Goal: Obtain resource: Download file/media

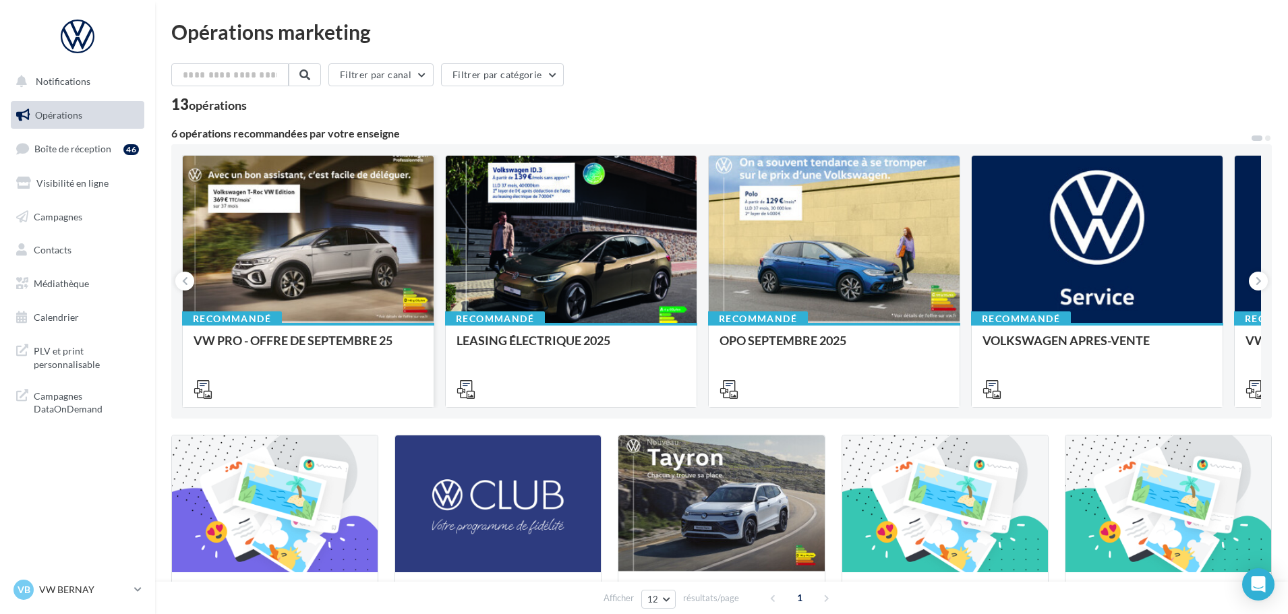
click at [316, 299] on div at bounding box center [308, 240] width 251 height 169
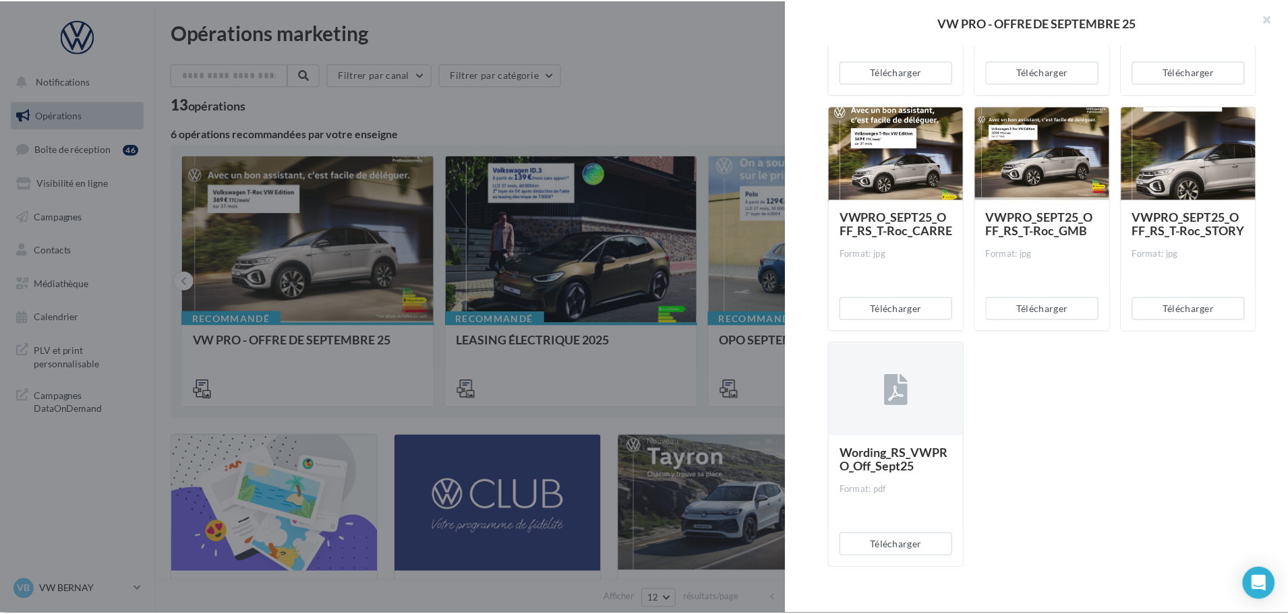
scroll to position [5637, 0]
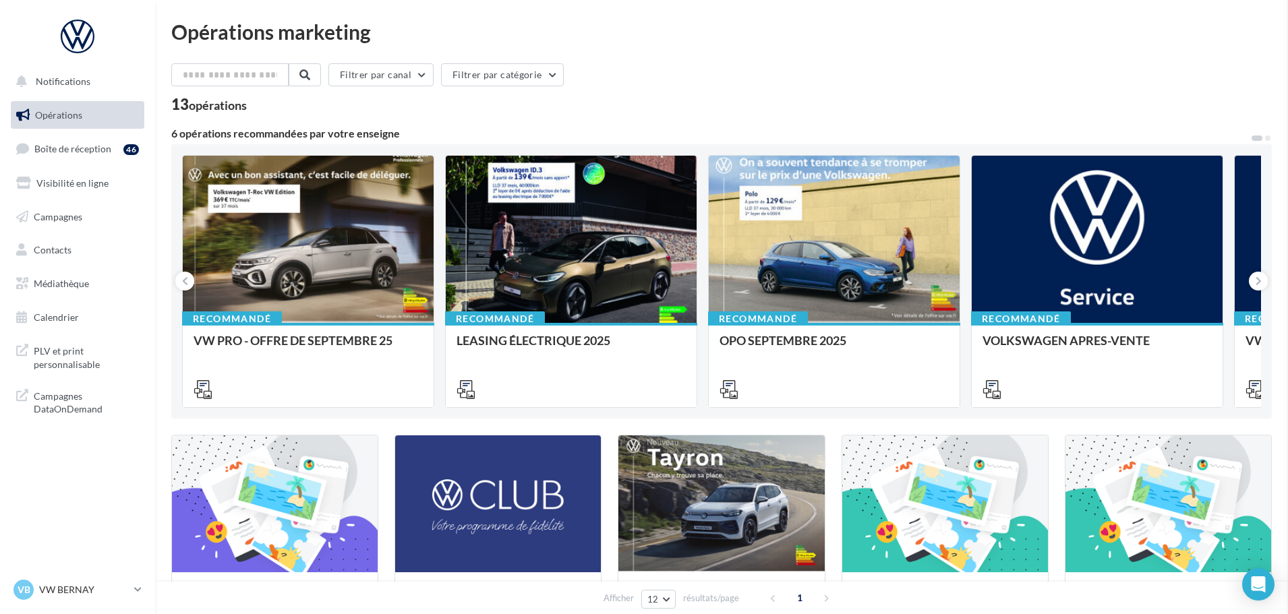
click at [81, 362] on span "PLV et print personnalisable" at bounding box center [86, 356] width 105 height 29
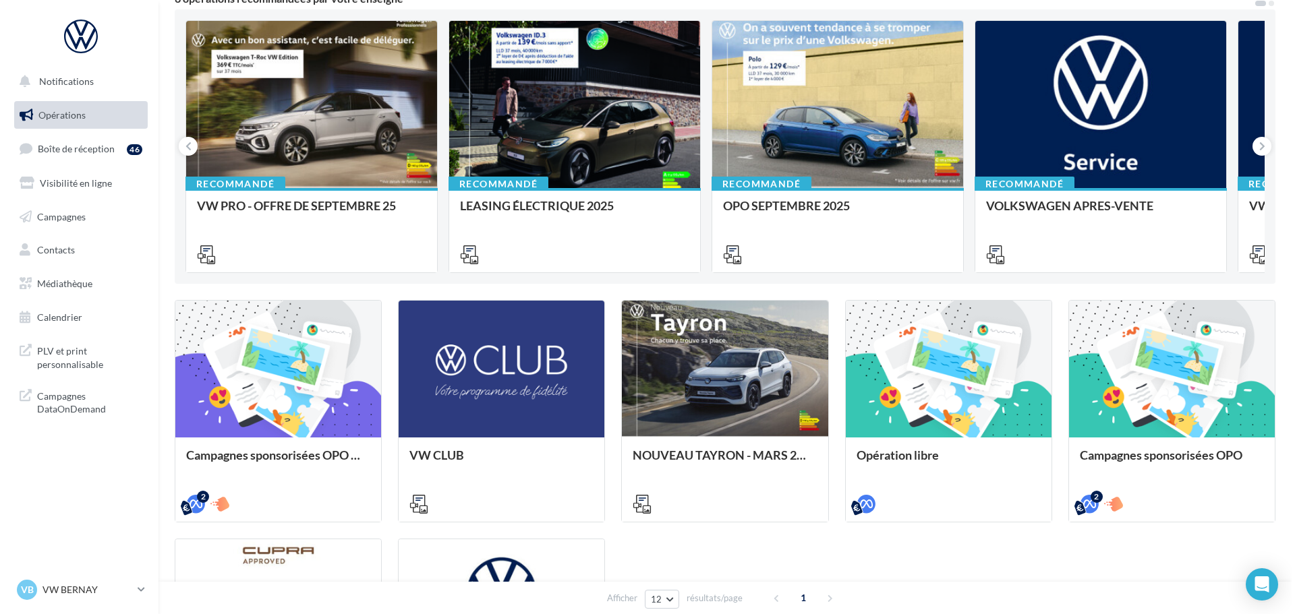
scroll to position [67, 0]
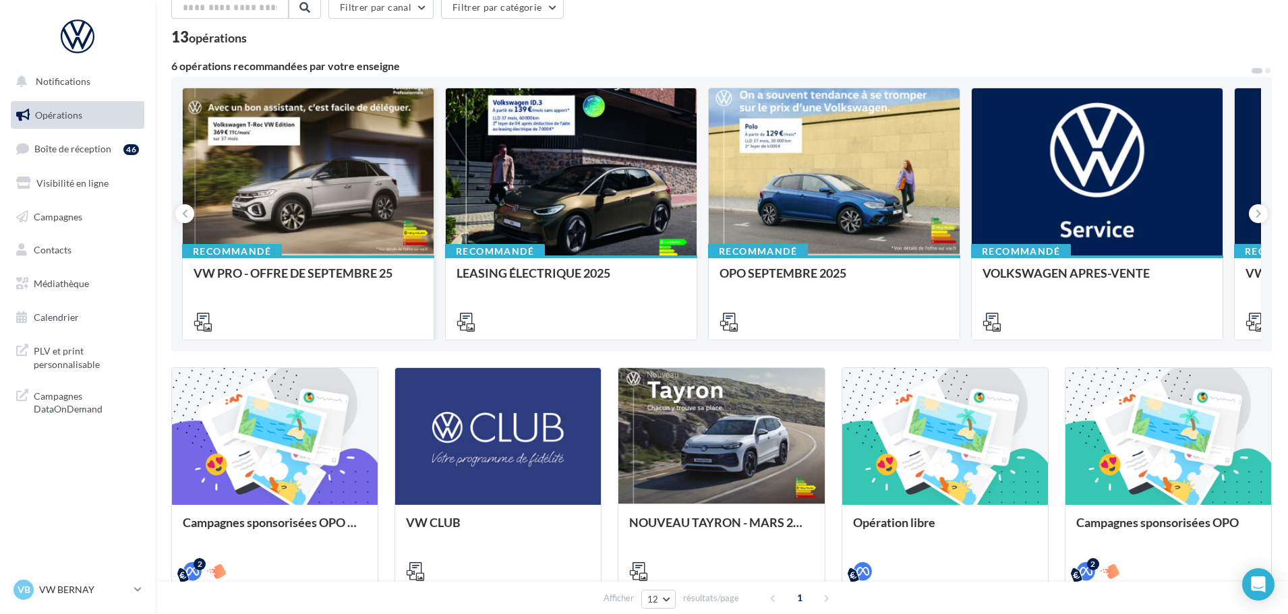
click at [274, 261] on div "Recommandé VW PRO - OFFRE DE SEPTEMBRE 25" at bounding box center [308, 297] width 251 height 83
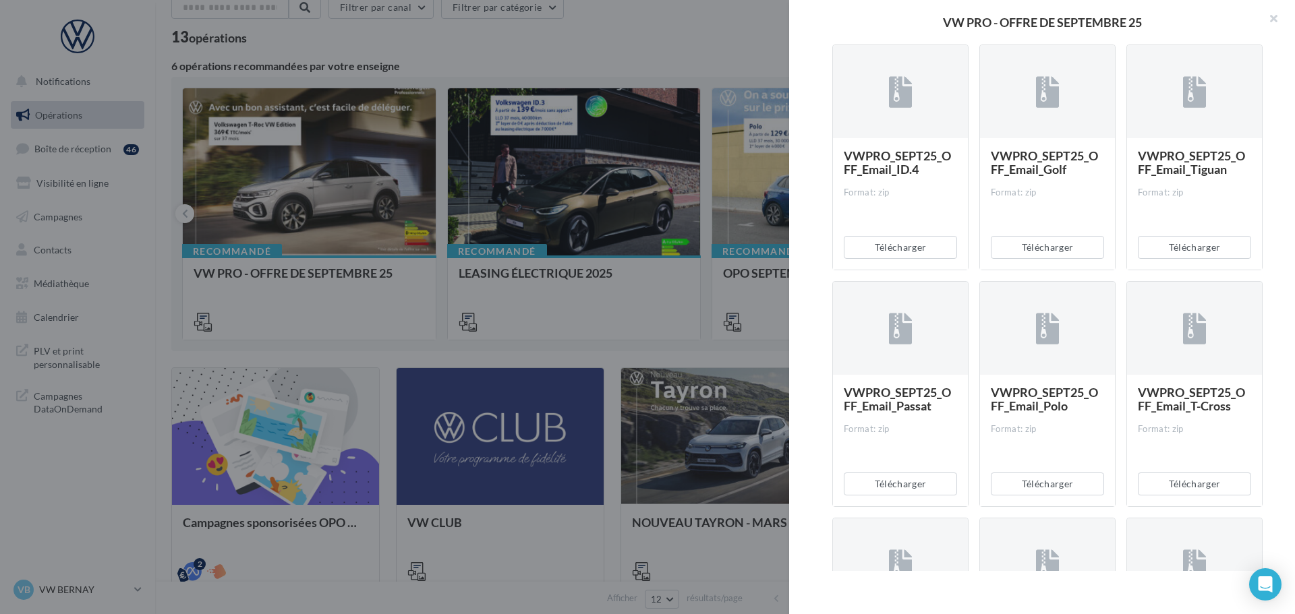
scroll to position [472, 0]
click at [1196, 483] on button "Télécharger" at bounding box center [1194, 483] width 113 height 23
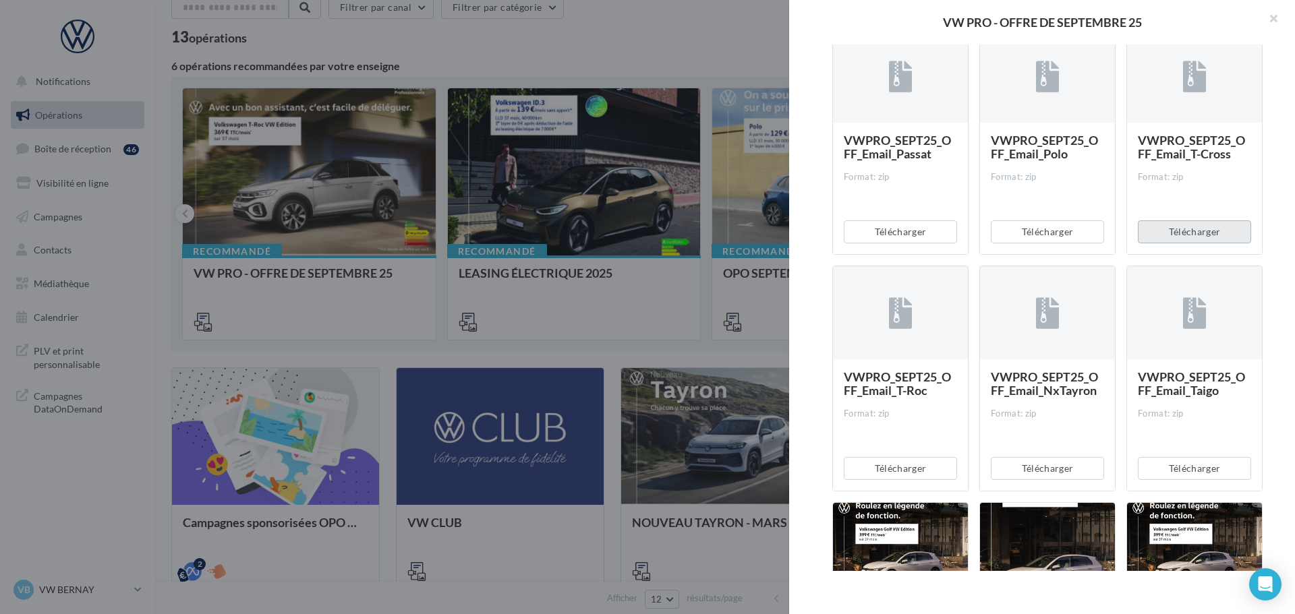
scroll to position [742, 0]
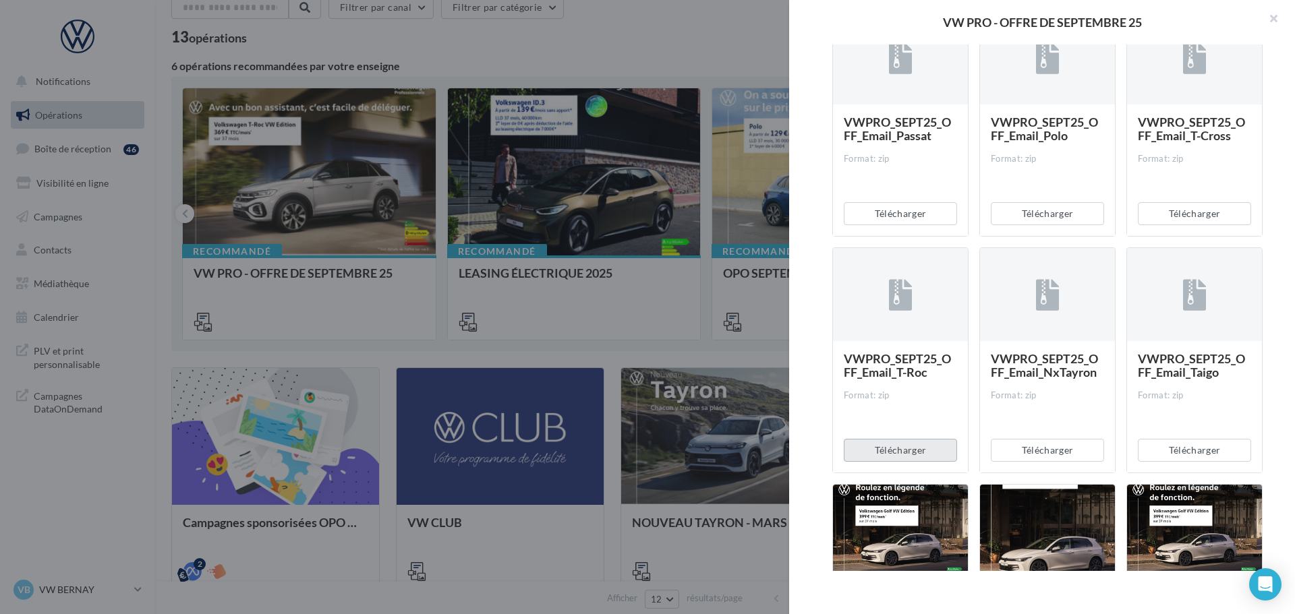
click at [882, 458] on button "Télécharger" at bounding box center [900, 450] width 113 height 23
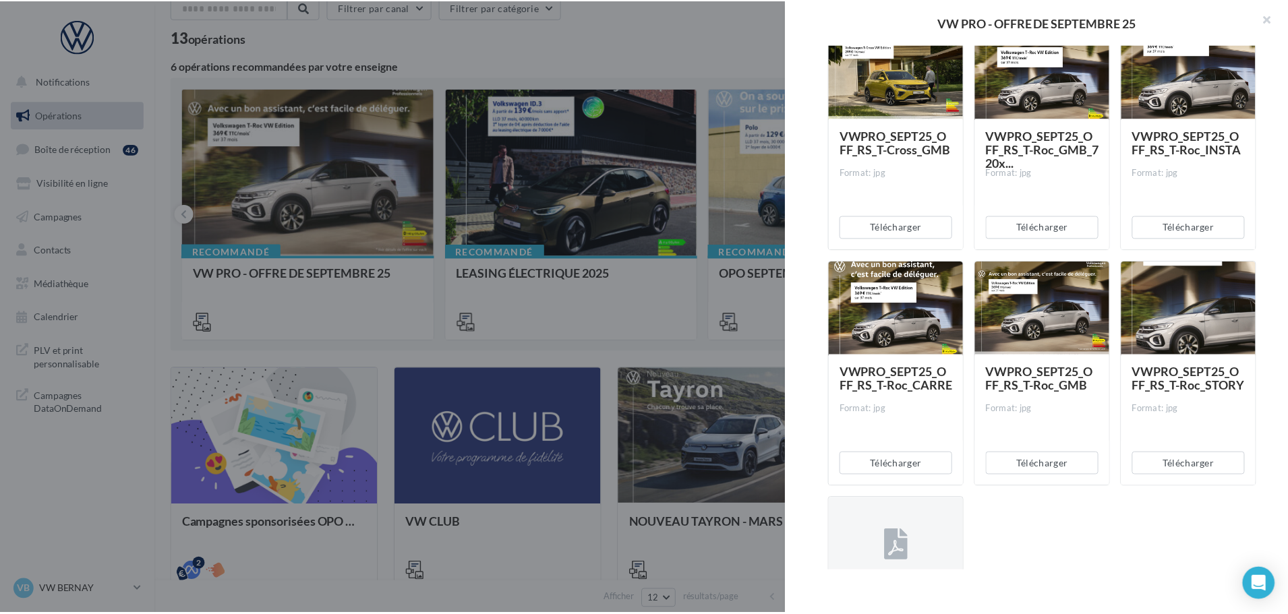
scroll to position [5637, 0]
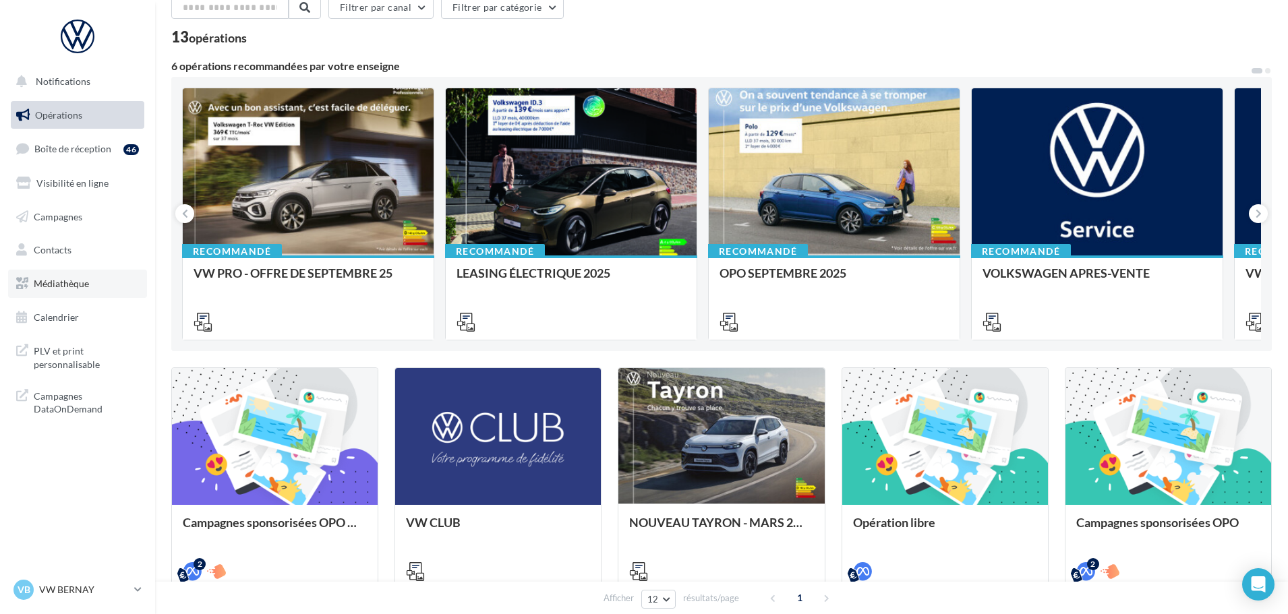
click at [74, 291] on link "Médiathèque" at bounding box center [77, 284] width 139 height 28
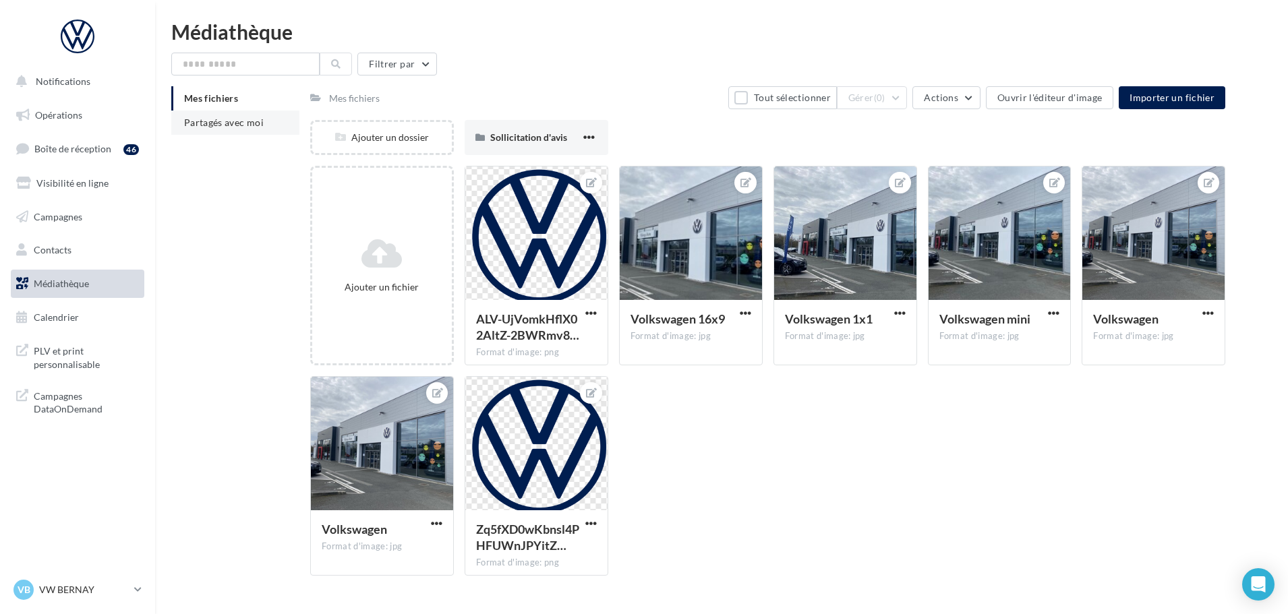
click at [270, 127] on li "Partagés avec moi" at bounding box center [235, 123] width 128 height 24
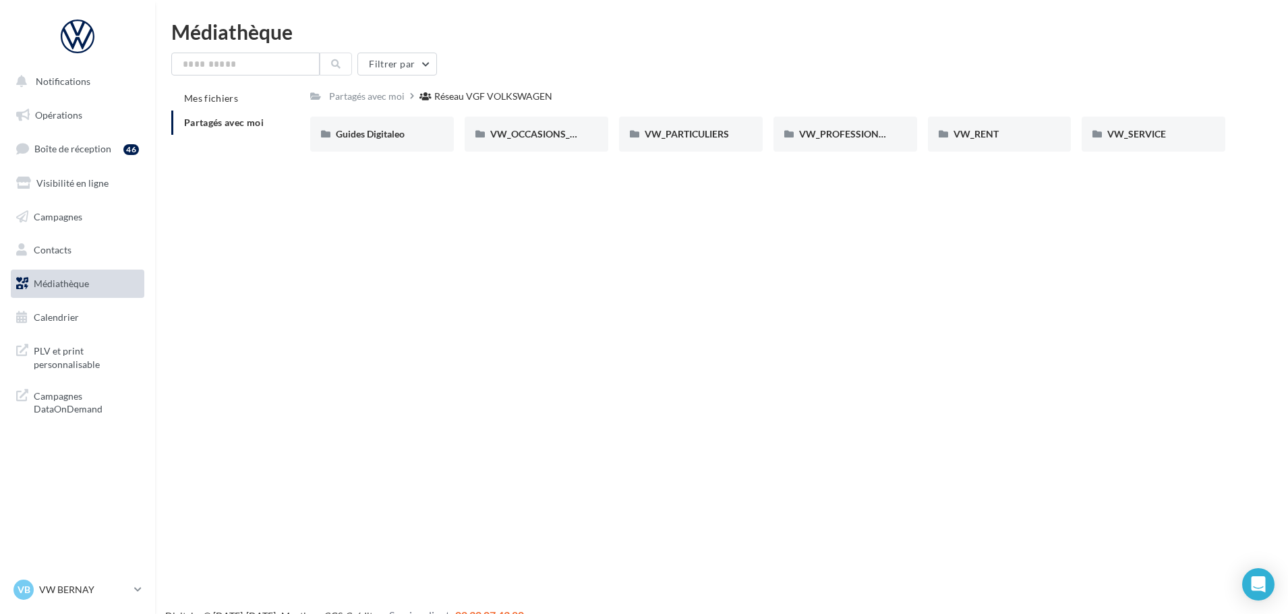
drag, startPoint x: 702, startPoint y: 139, endPoint x: 680, endPoint y: 160, distance: 30.5
click at [702, 139] on span "VW_PARTICULIERS" at bounding box center [687, 133] width 84 height 11
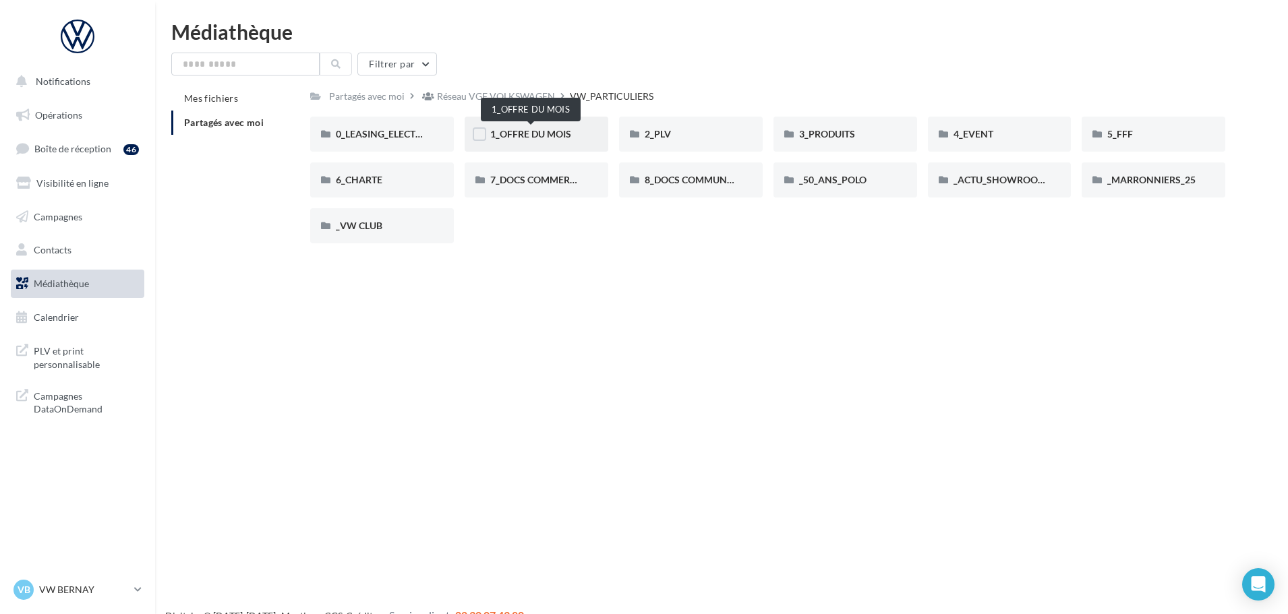
click at [559, 129] on span "1_OFFRE DU MOIS" at bounding box center [530, 133] width 81 height 11
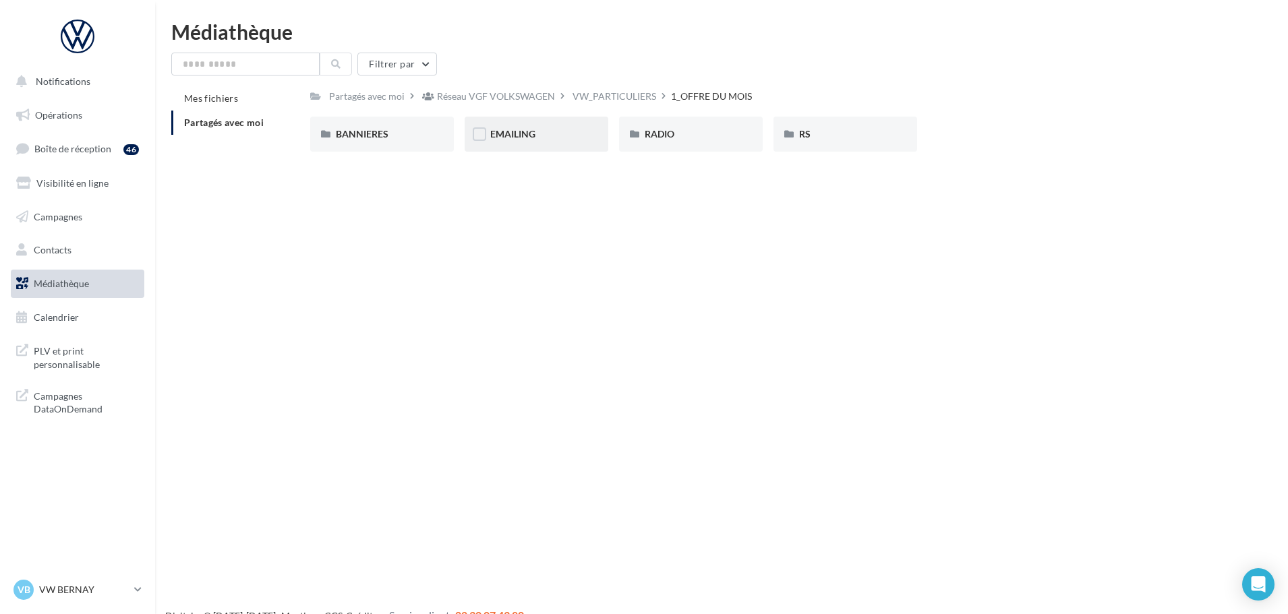
click at [583, 132] on div "EMAILING" at bounding box center [537, 134] width 144 height 35
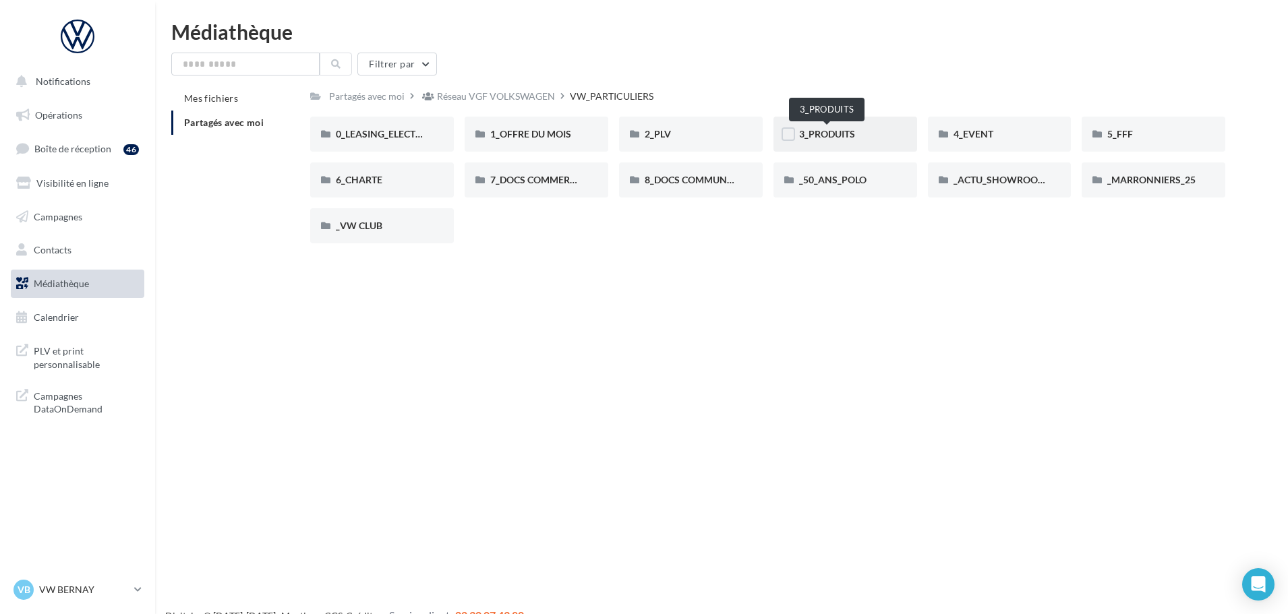
click at [833, 132] on span "3_PRODUITS" at bounding box center [827, 133] width 56 height 11
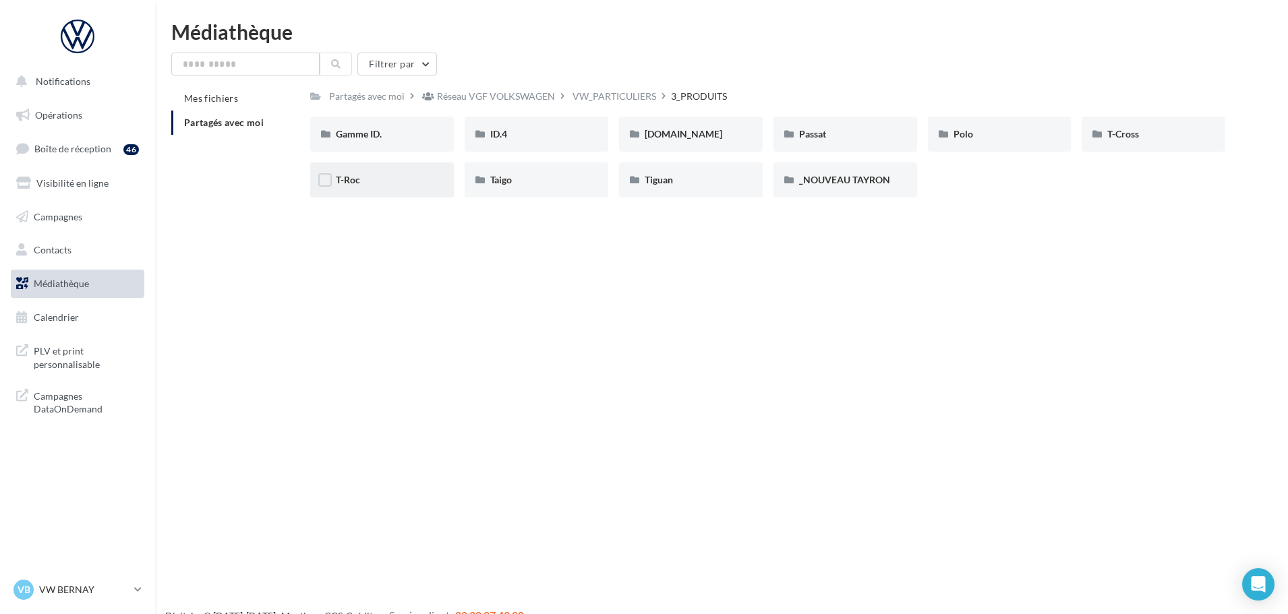
click at [395, 185] on div "T-Roc" at bounding box center [382, 179] width 92 height 13
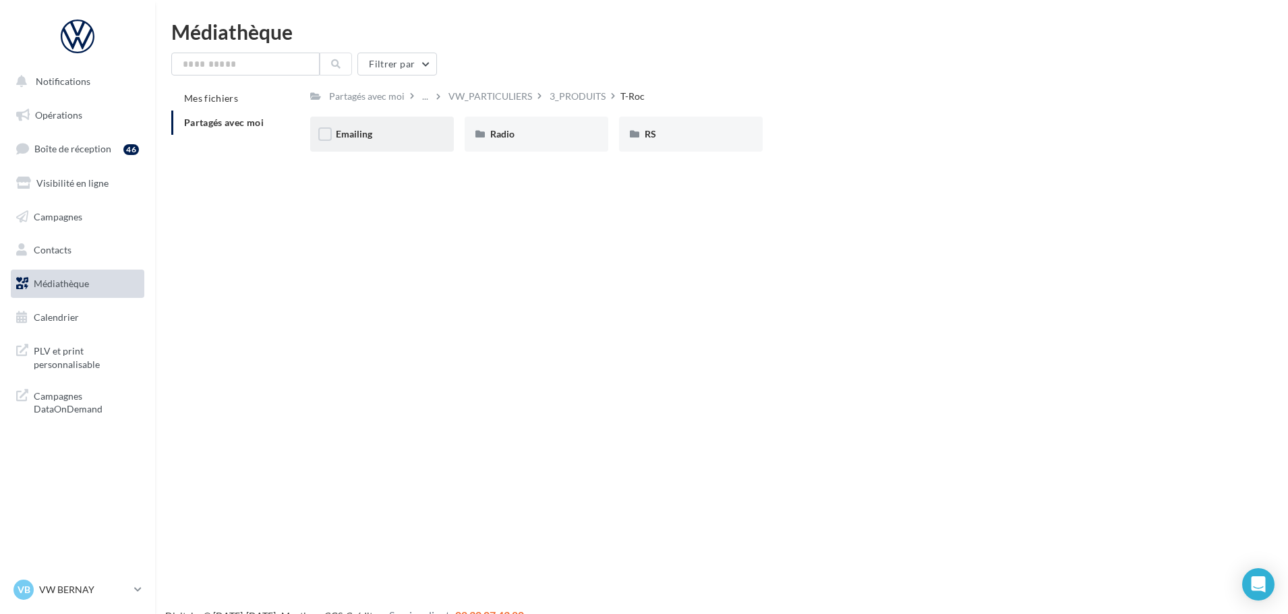
click at [402, 137] on div "Emailing" at bounding box center [382, 133] width 92 height 13
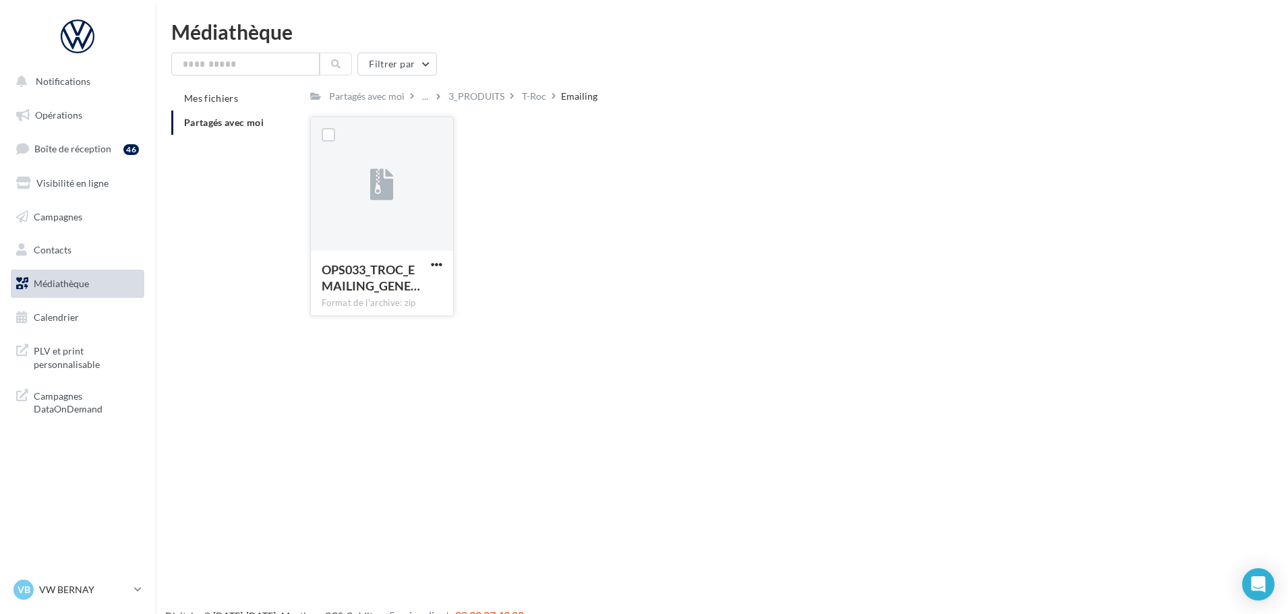
click at [443, 263] on button "button" at bounding box center [436, 265] width 17 height 13
click at [395, 291] on button "Télécharger" at bounding box center [377, 291] width 135 height 35
click at [71, 361] on span "PLV et print personnalisable" at bounding box center [86, 356] width 105 height 29
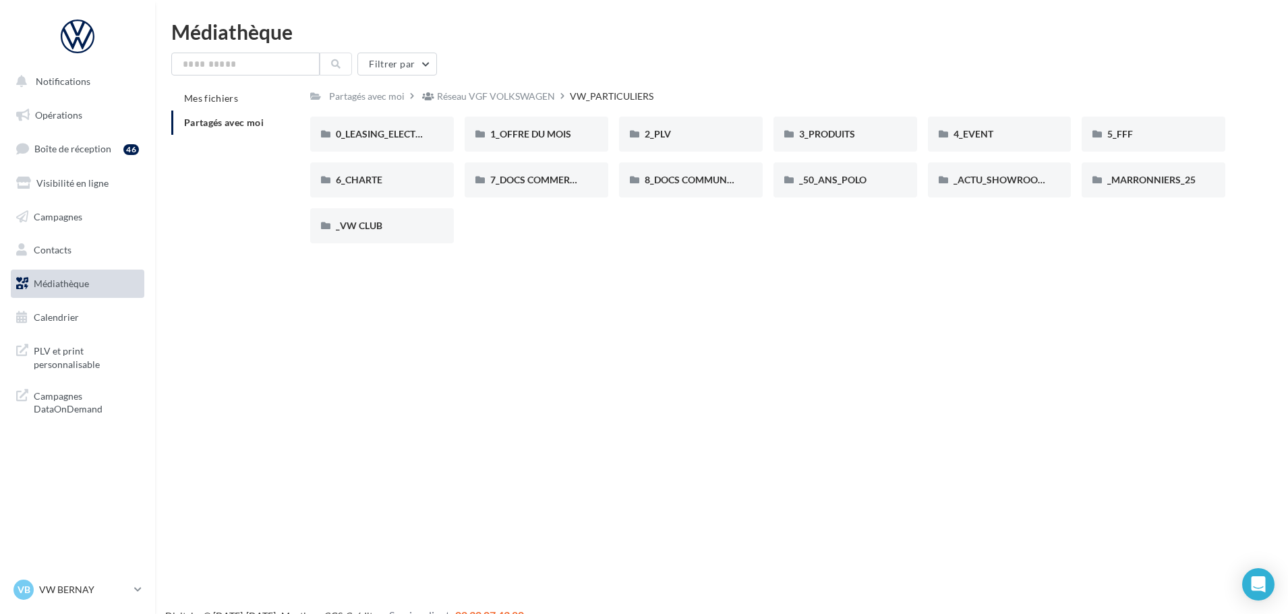
drag, startPoint x: 1138, startPoint y: 239, endPoint x: 1130, endPoint y: 227, distance: 15.2
click at [1137, 239] on div "0_LEASING_ELECTRIQUE 0_LEASING_ELECTRIQUE 1_OFFRE DU MOIS 1_OFFRE DU MOIS 2_PLV…" at bounding box center [773, 186] width 926 height 138
click at [534, 132] on span "1_OFFRE DU MOIS" at bounding box center [530, 133] width 81 height 11
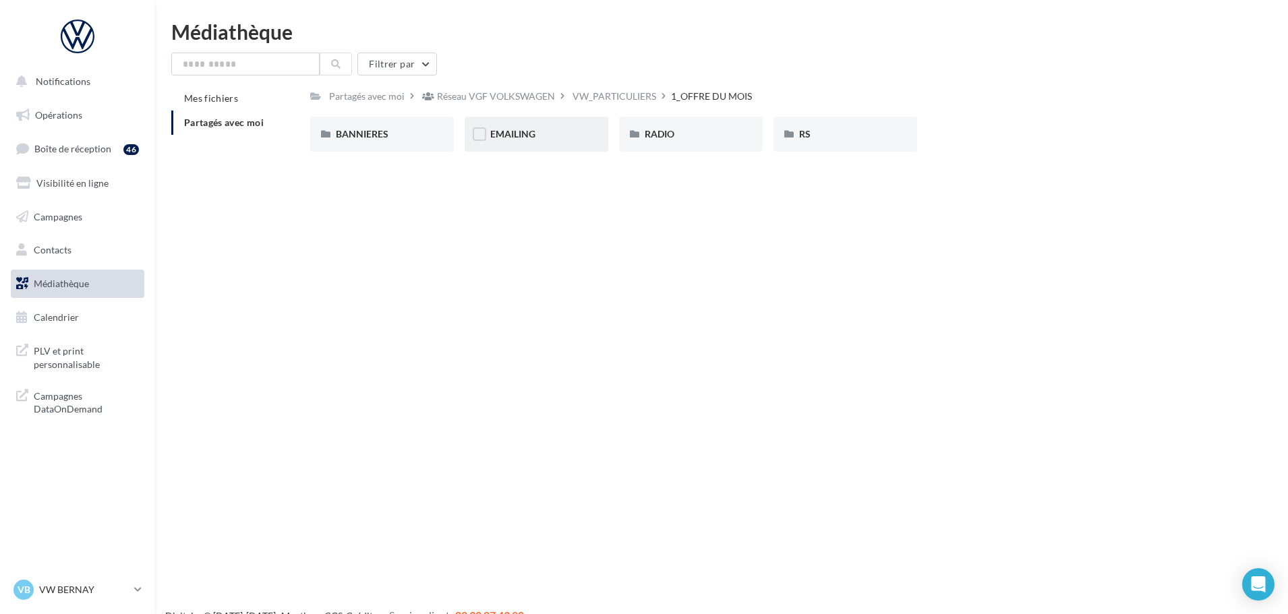
click at [566, 134] on div "EMAILING" at bounding box center [536, 133] width 92 height 13
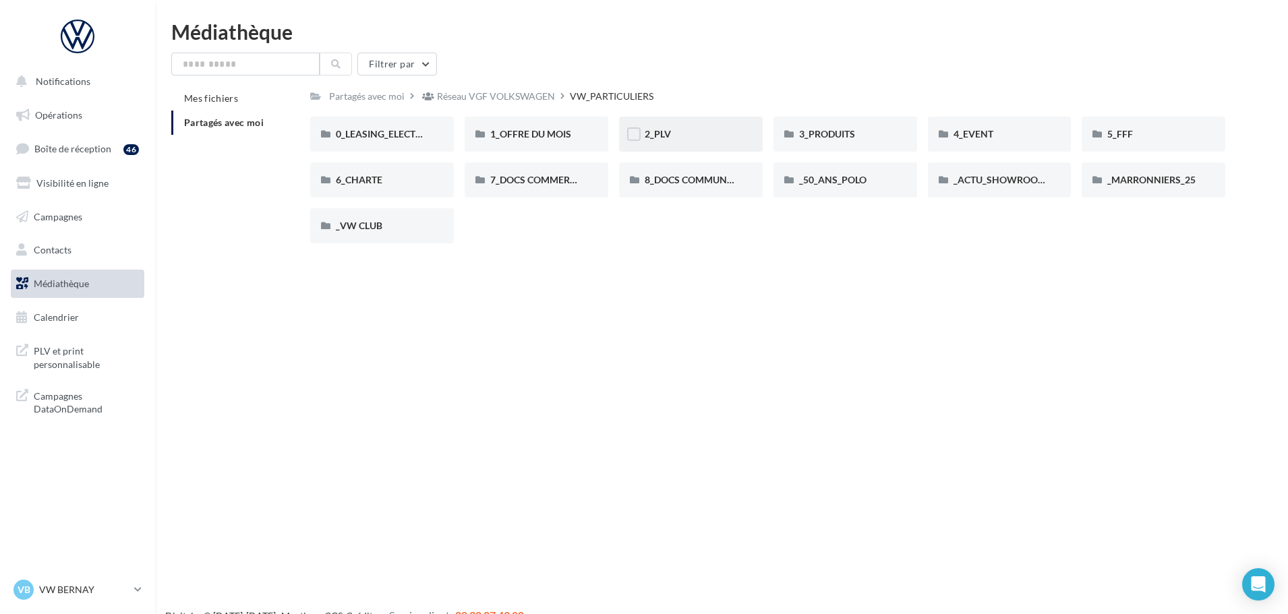
click at [714, 142] on div "2_PLV" at bounding box center [691, 134] width 144 height 35
click at [898, 143] on div "3_PRODUITS" at bounding box center [846, 134] width 144 height 35
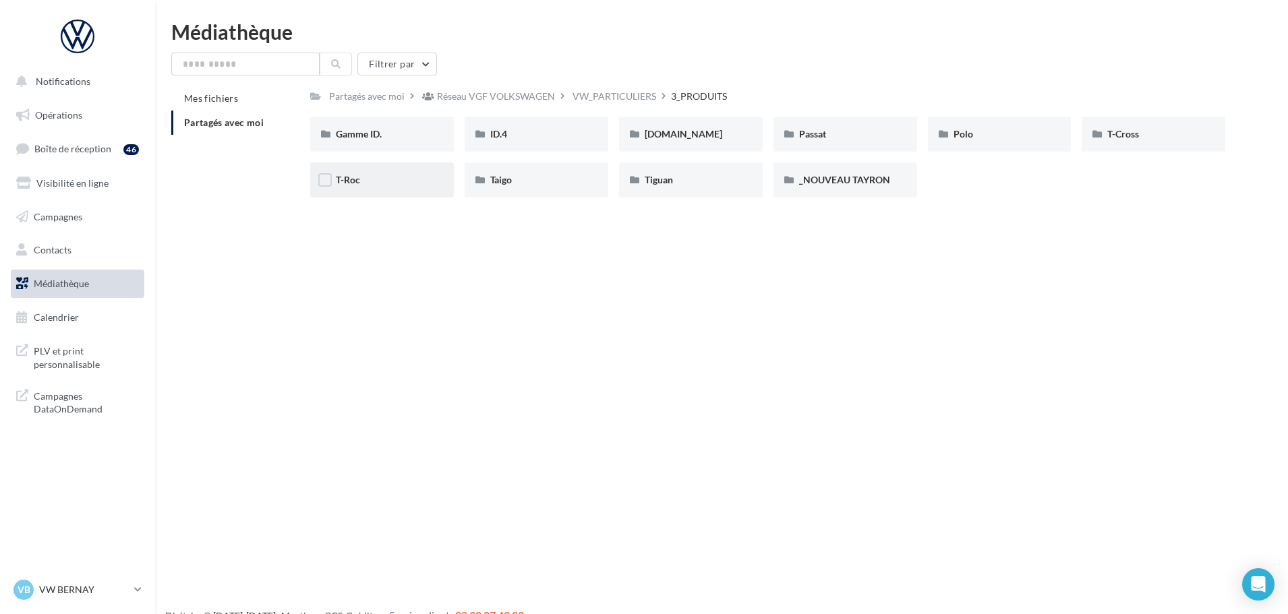
click at [393, 183] on div "T-Roc" at bounding box center [382, 179] width 92 height 13
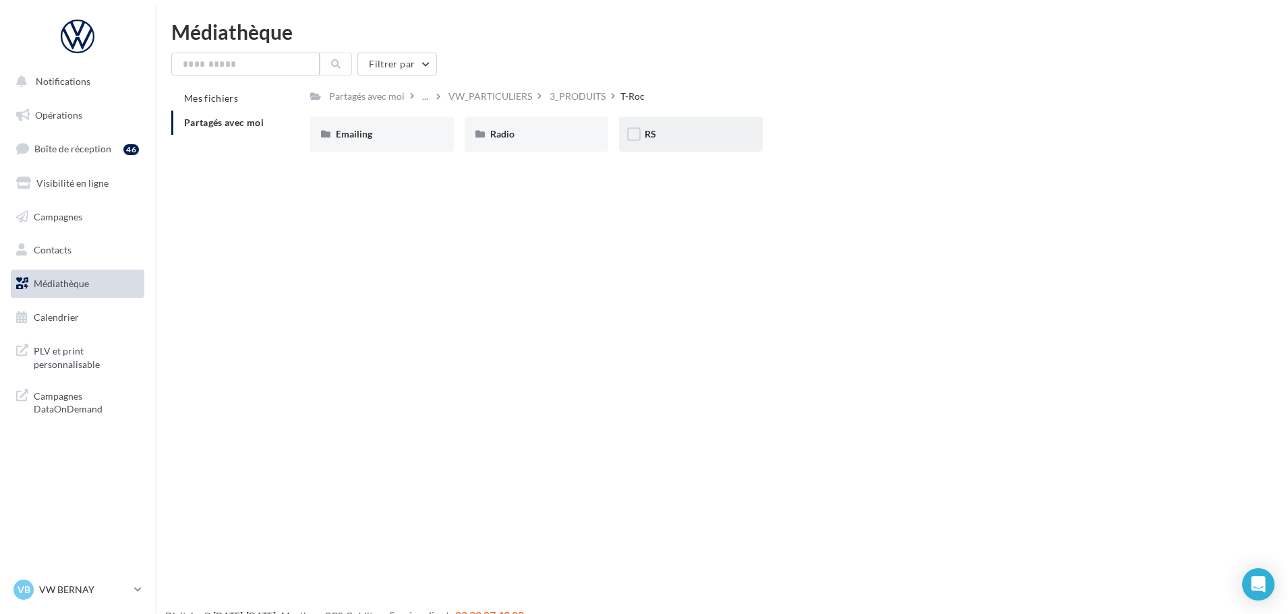
click at [684, 125] on div "RS" at bounding box center [691, 134] width 144 height 35
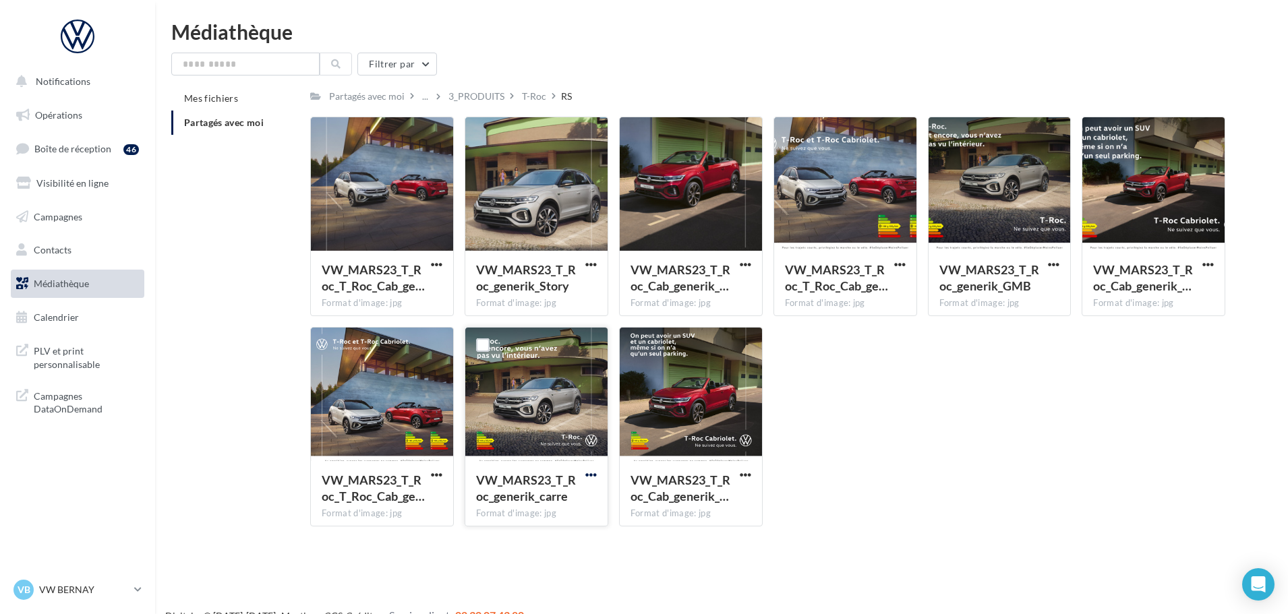
click at [593, 471] on span "button" at bounding box center [590, 474] width 11 height 11
click at [527, 510] on button "Télécharger" at bounding box center [532, 501] width 135 height 35
click at [25, 369] on icon at bounding box center [22, 356] width 12 height 29
click at [233, 125] on span "Partagés avec moi" at bounding box center [224, 122] width 80 height 11
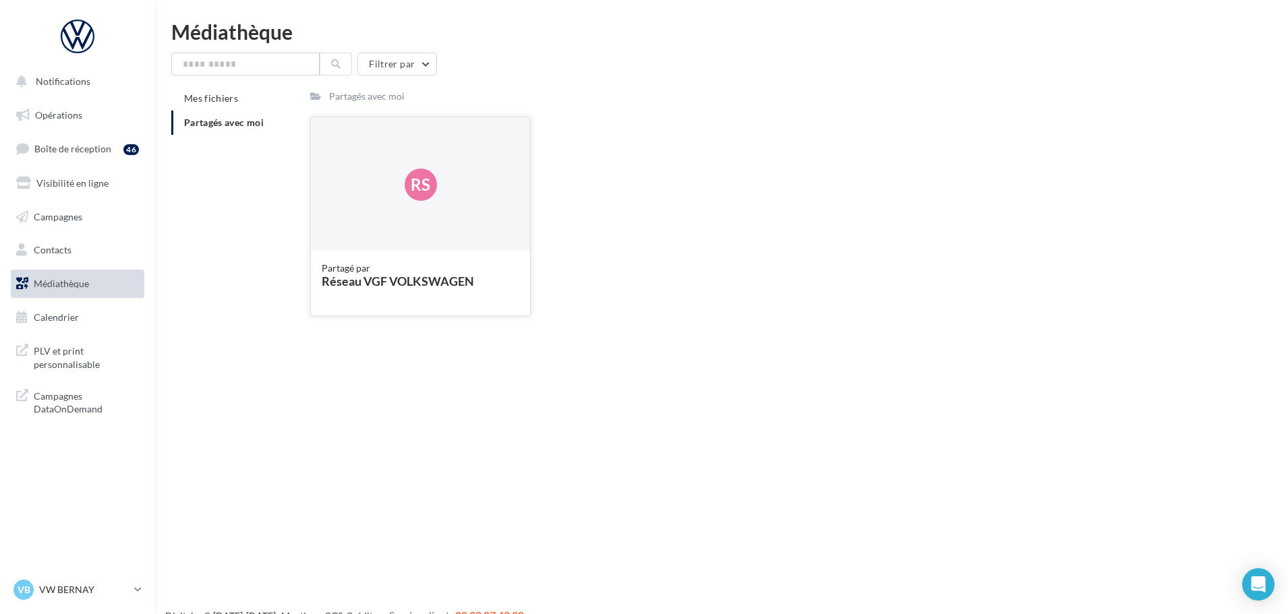
click at [324, 173] on div "Rs" at bounding box center [420, 184] width 219 height 135
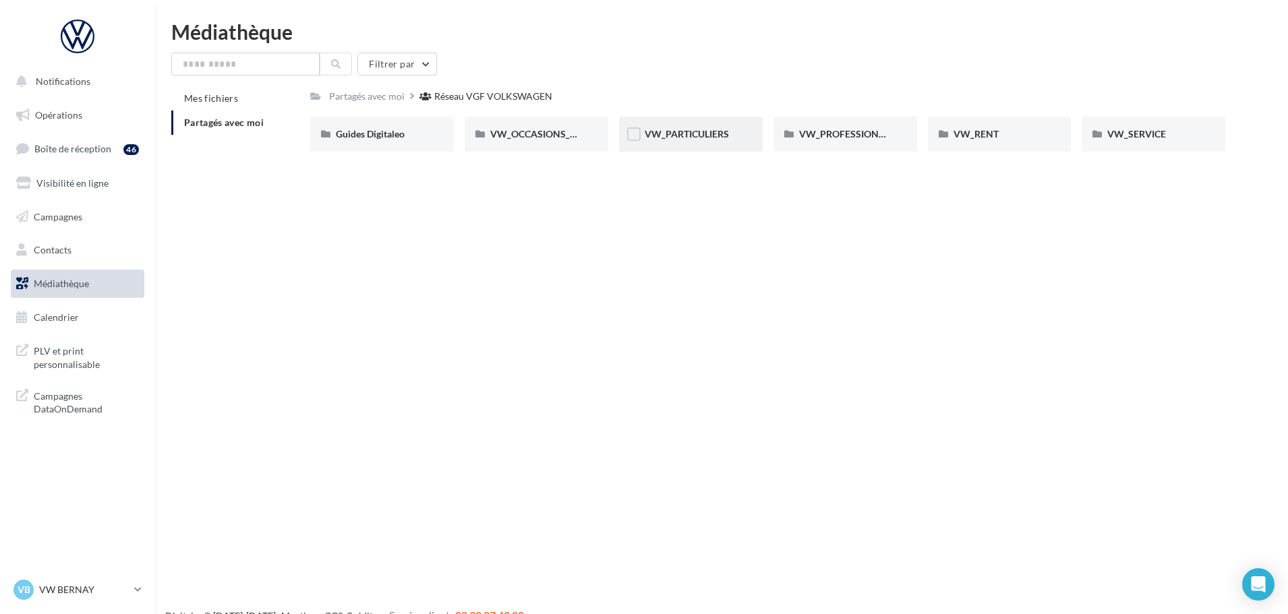
click at [726, 125] on div "VW_PARTICULIERS" at bounding box center [691, 134] width 144 height 35
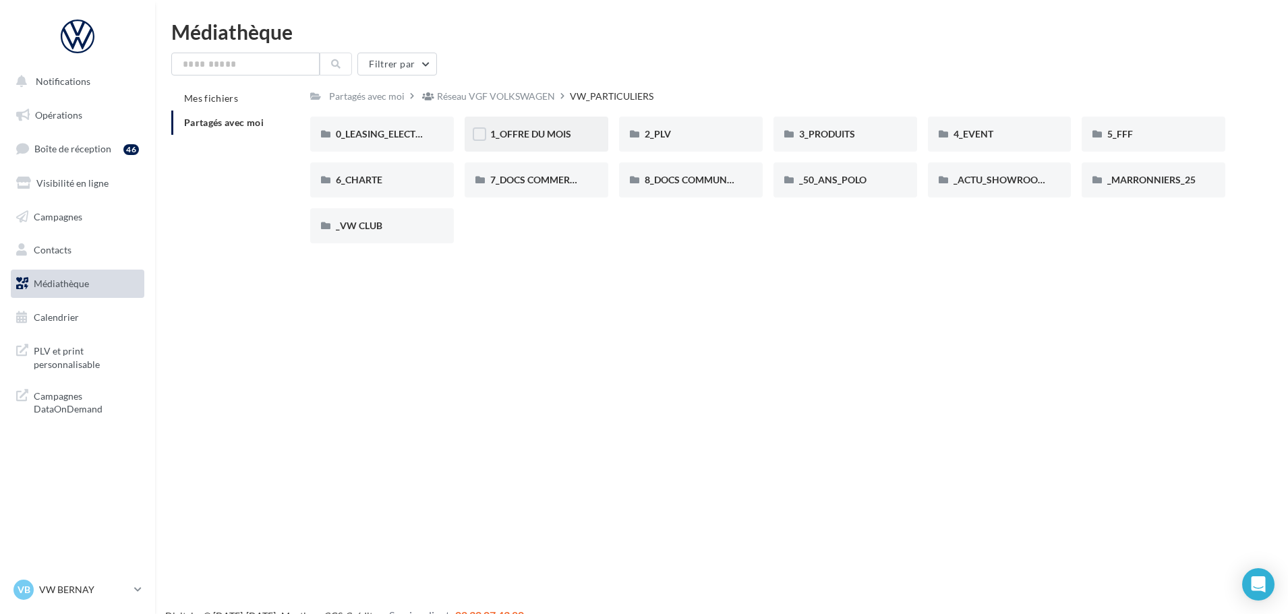
click at [560, 125] on div "1_OFFRE DU MOIS" at bounding box center [537, 134] width 144 height 35
click at [820, 139] on span "3_PRODUITS" at bounding box center [827, 133] width 56 height 11
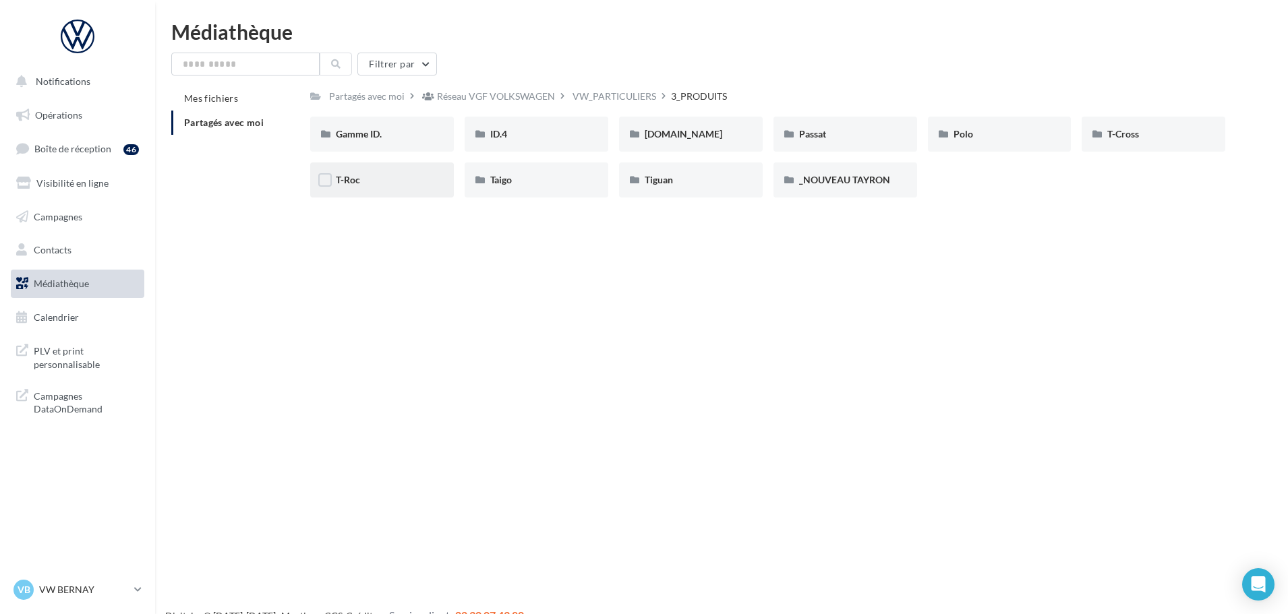
click at [360, 185] on div "T-Roc" at bounding box center [382, 179] width 92 height 13
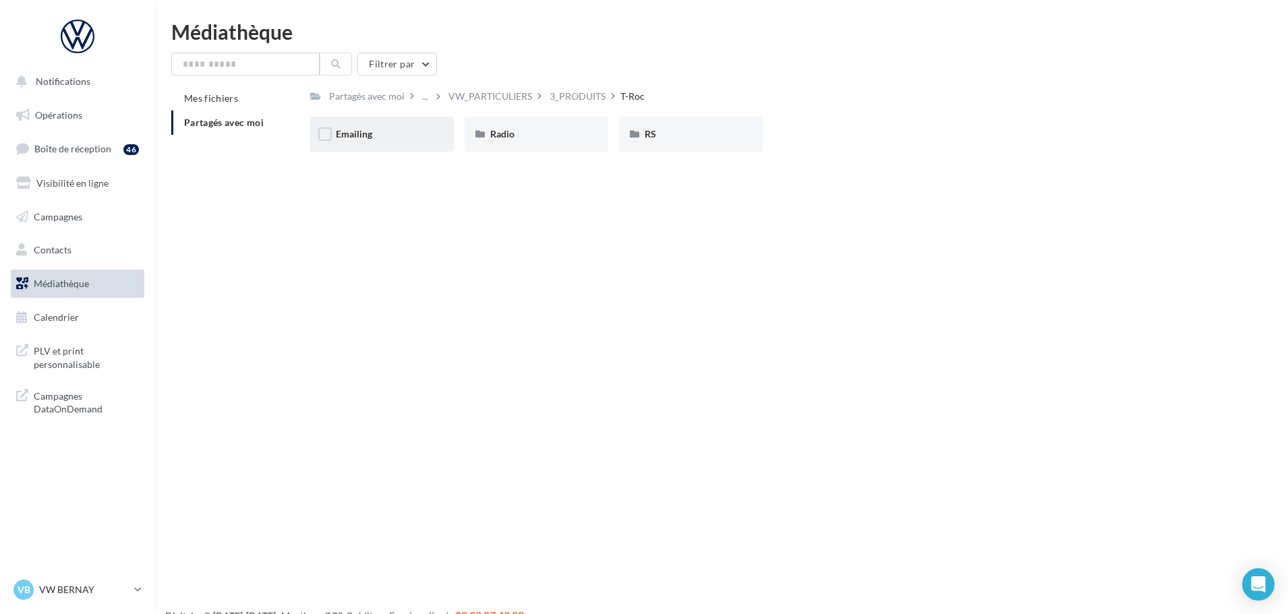
click at [403, 136] on div "Emailing" at bounding box center [382, 133] width 92 height 13
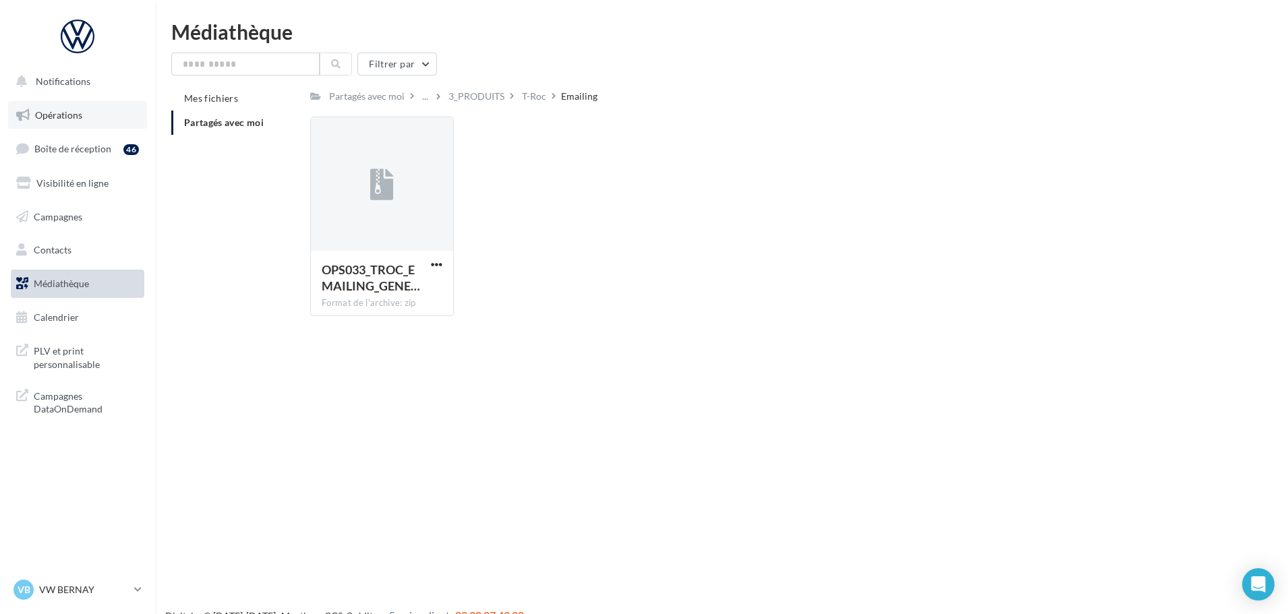
click at [65, 111] on span "Opérations" at bounding box center [58, 114] width 47 height 11
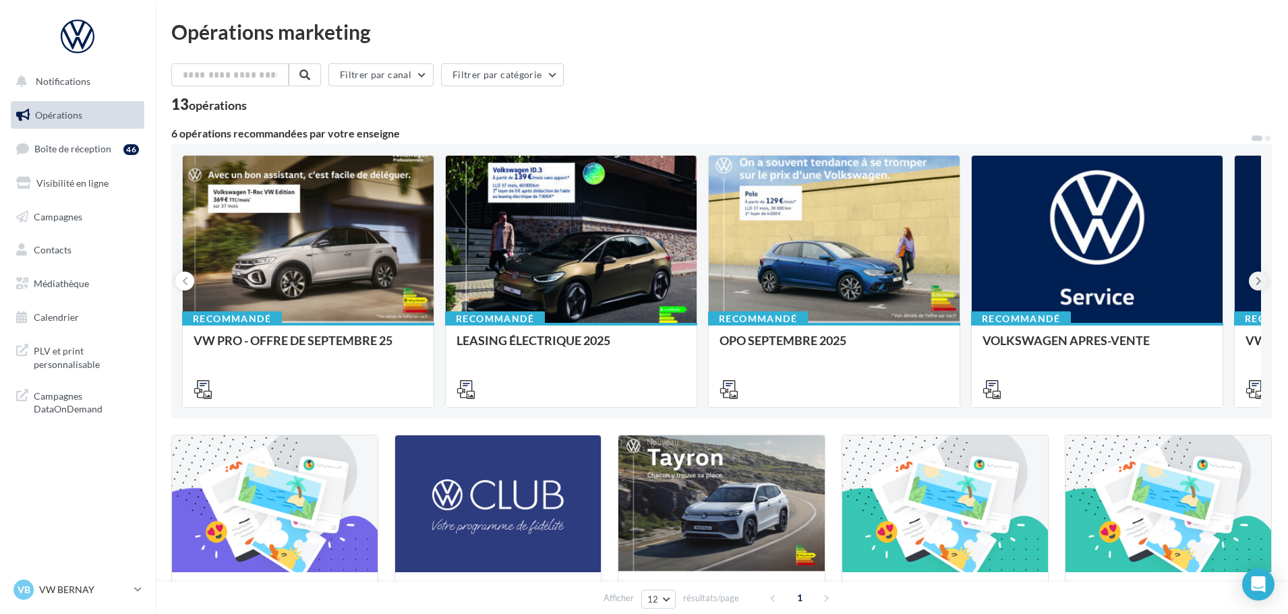
click at [1256, 287] on icon at bounding box center [1259, 280] width 6 height 13
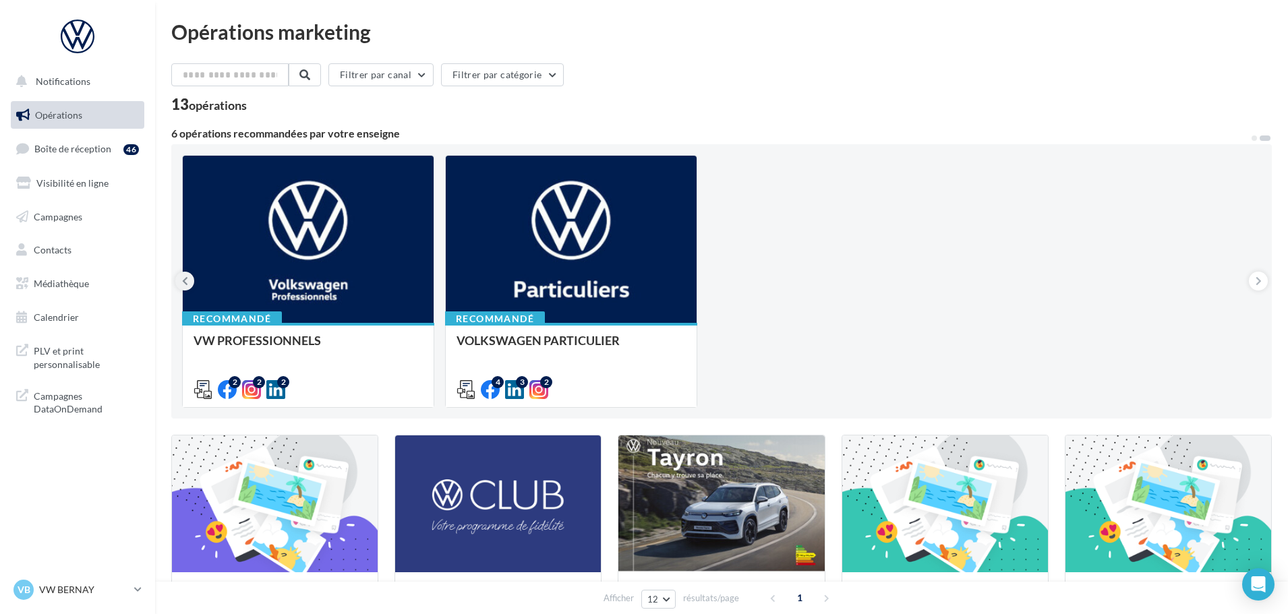
click at [187, 285] on icon at bounding box center [185, 280] width 6 height 13
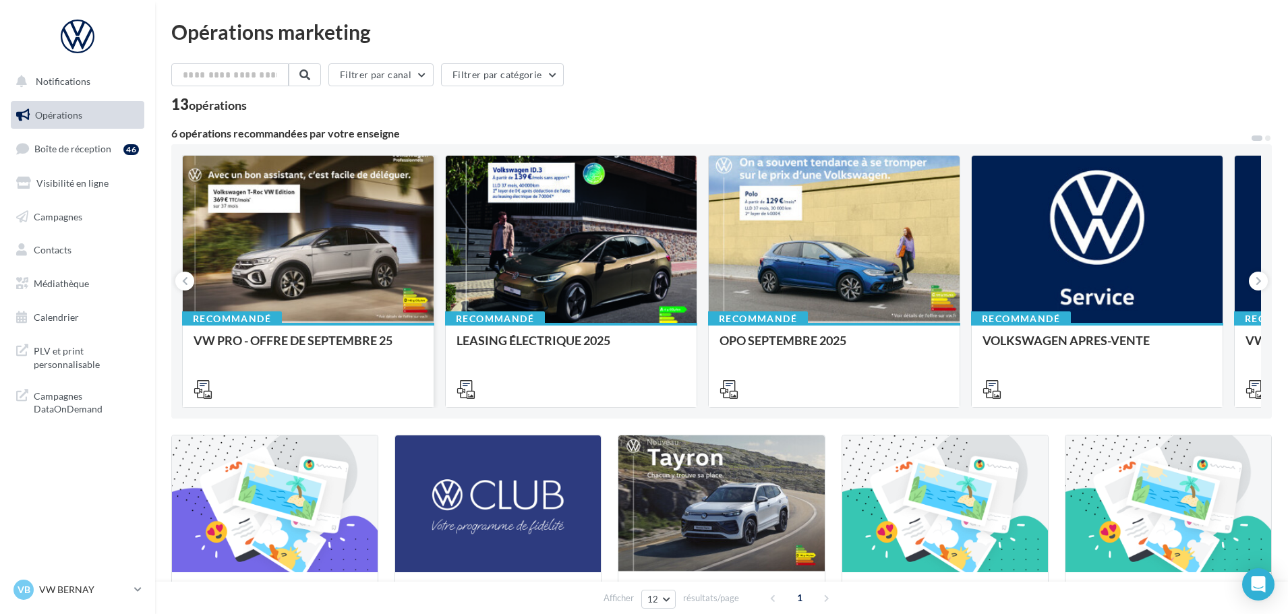
click at [369, 278] on div at bounding box center [308, 240] width 251 height 169
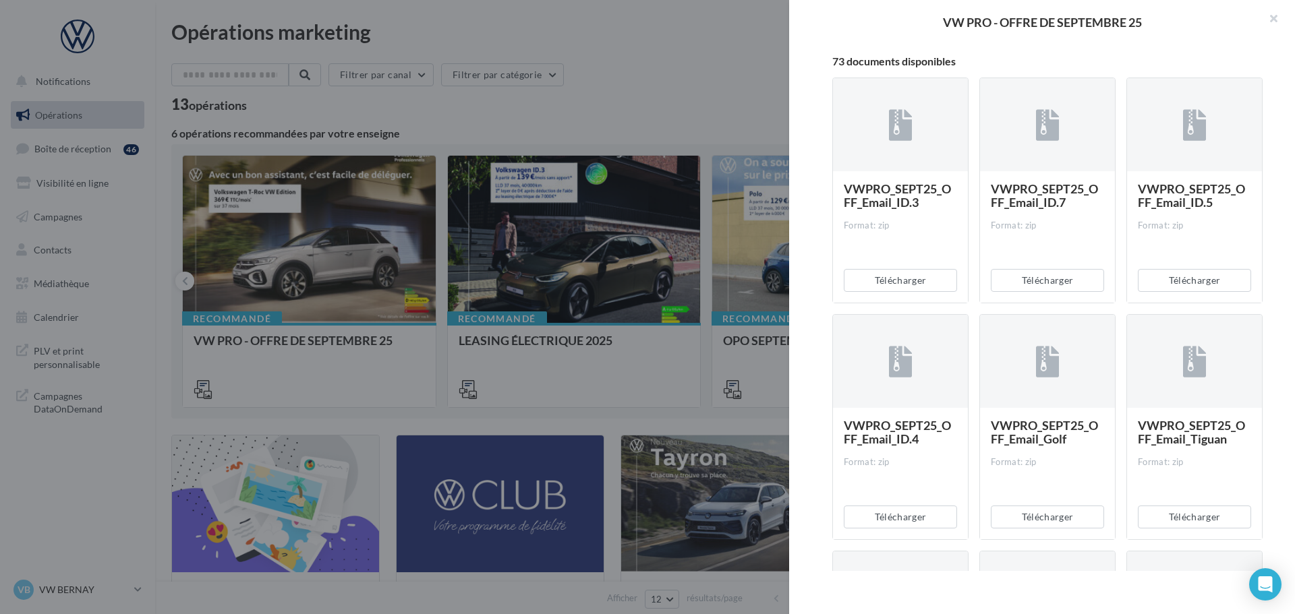
scroll to position [202, 0]
click at [1259, 21] on button "button" at bounding box center [1268, 20] width 54 height 40
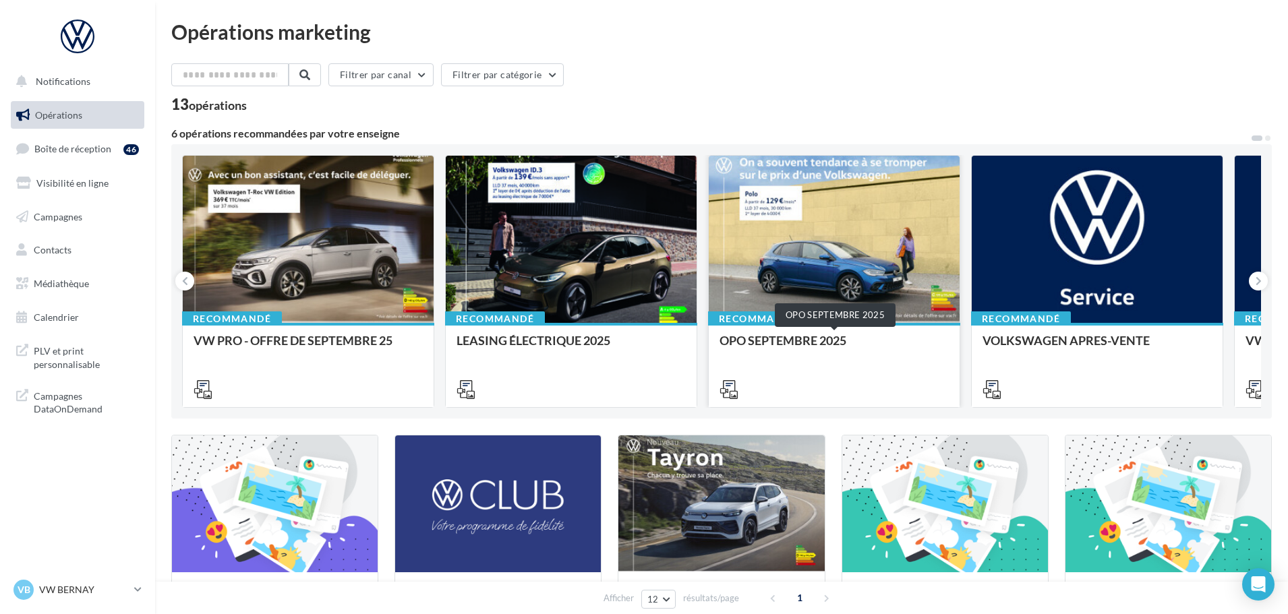
click at [828, 339] on div "OPO SEPTEMBRE 2025" at bounding box center [834, 347] width 229 height 27
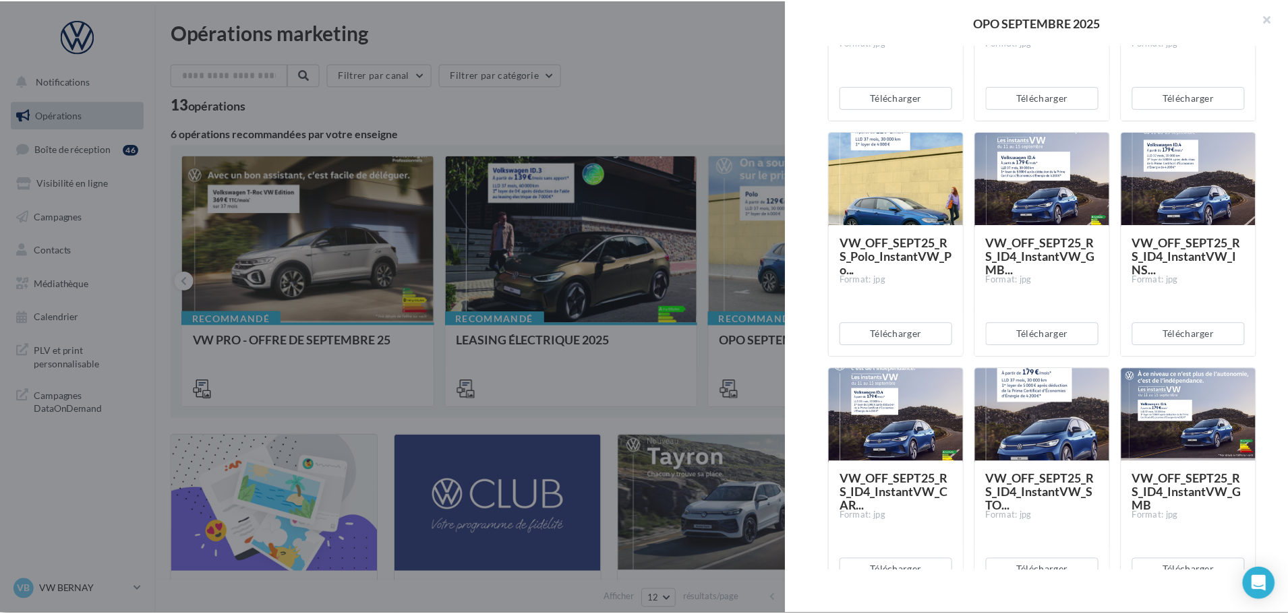
scroll to position [877, 0]
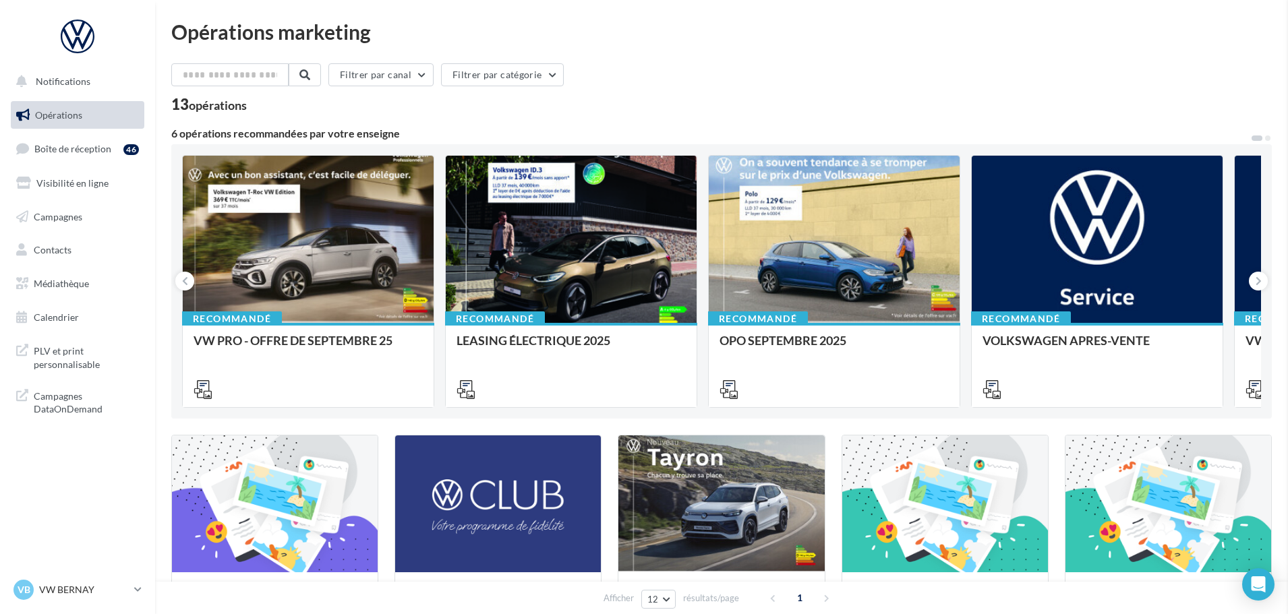
click at [53, 361] on span "PLV et print personnalisable" at bounding box center [86, 356] width 105 height 29
click at [90, 359] on span "PLV et print personnalisable" at bounding box center [86, 356] width 105 height 29
